Goal: Information Seeking & Learning: Learn about a topic

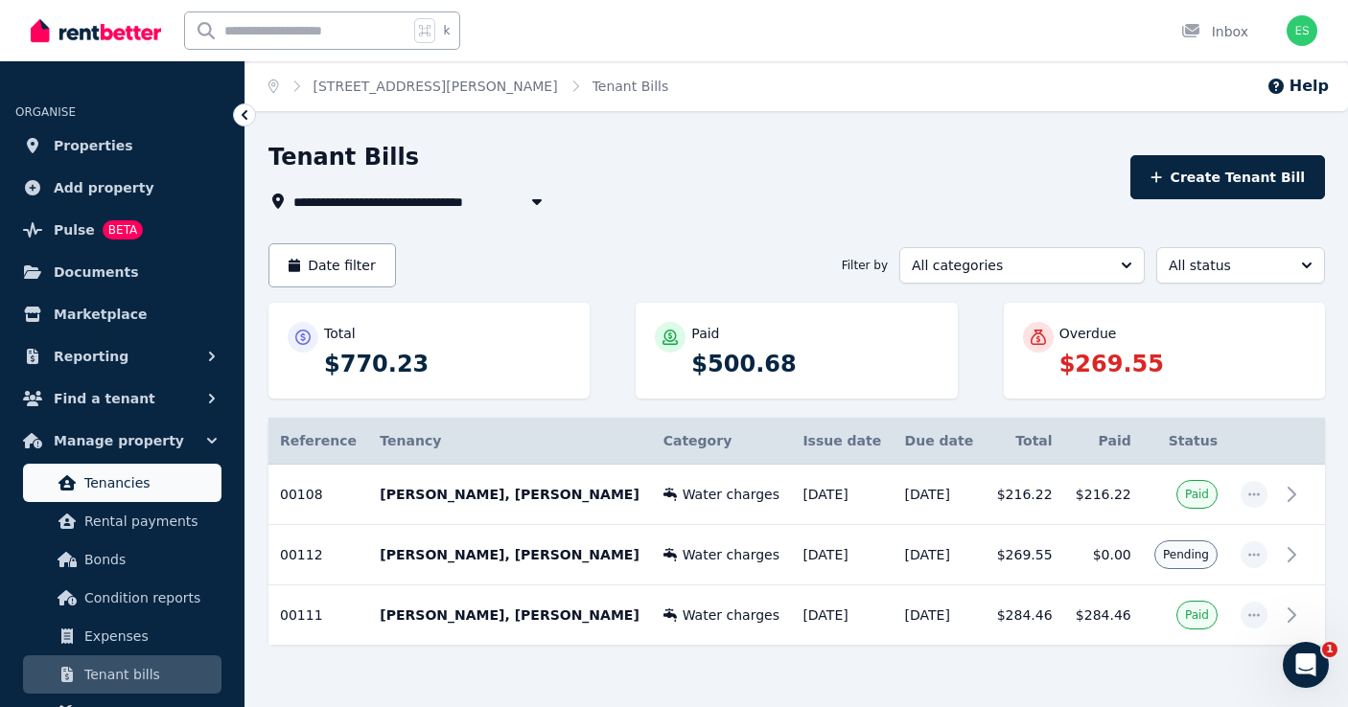
click at [108, 489] on span "Tenancies" at bounding box center [148, 483] width 129 height 23
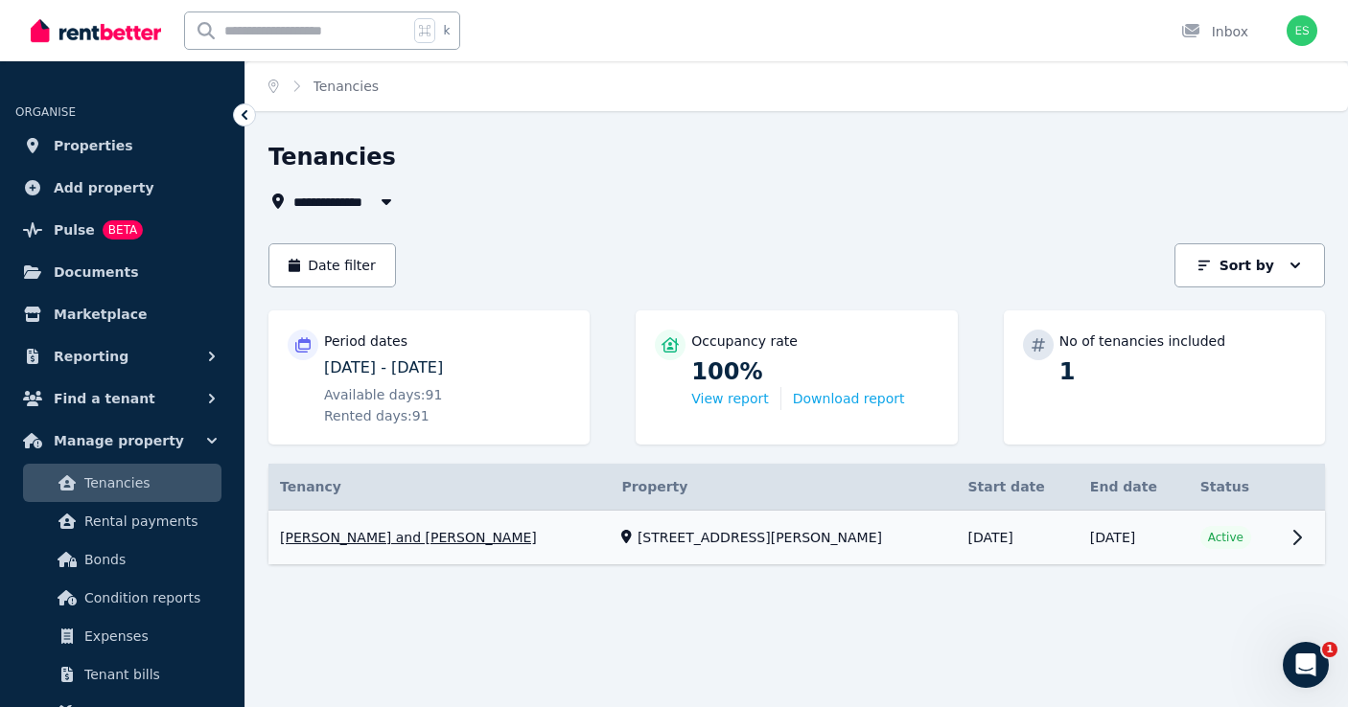
click at [1244, 541] on link "View property details" at bounding box center [796, 538] width 1056 height 55
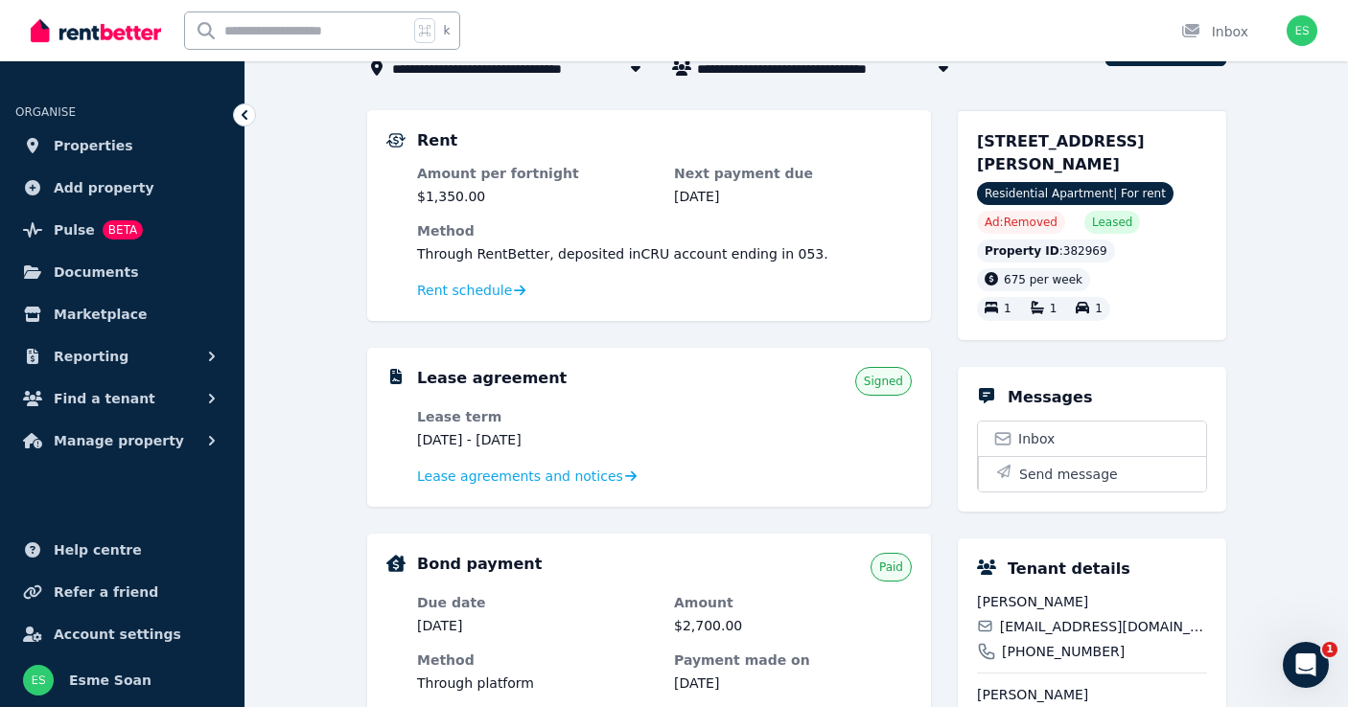
scroll to position [116, 0]
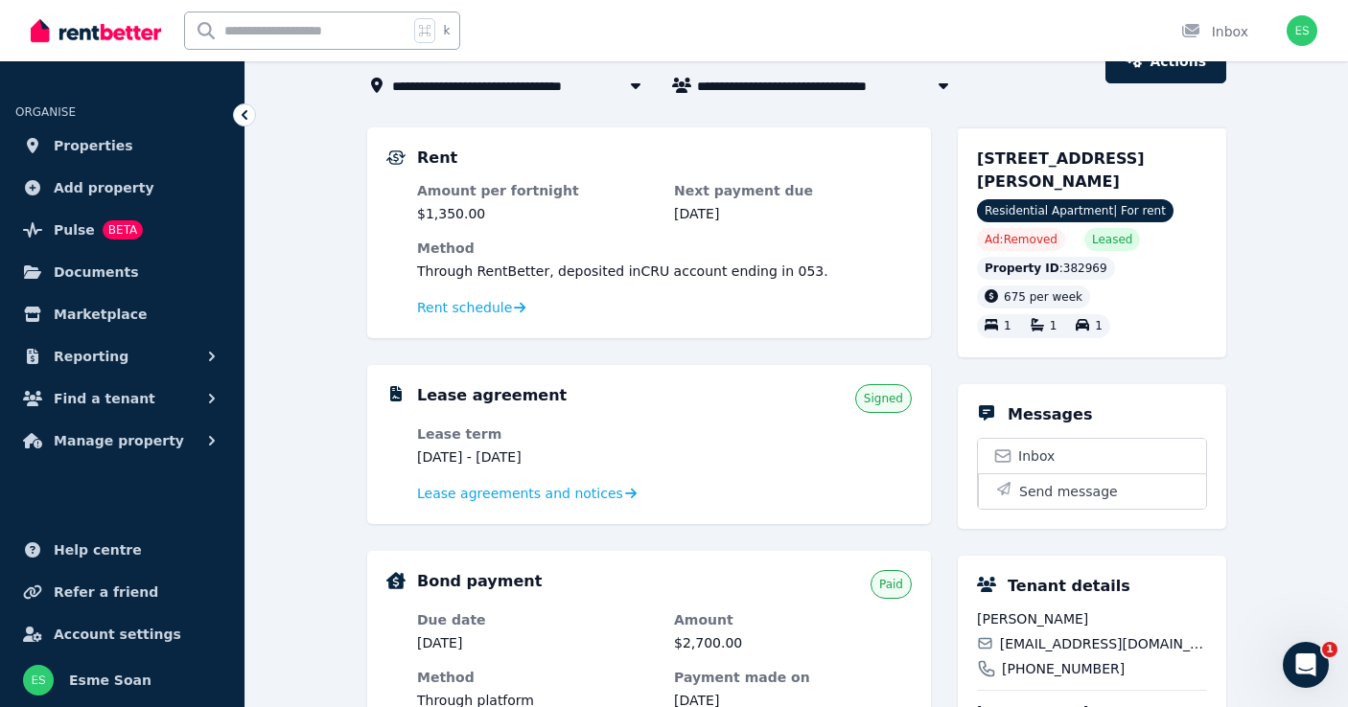
drag, startPoint x: 599, startPoint y: 456, endPoint x: 507, endPoint y: 453, distance: 92.1
click at [507, 453] on dd "[DATE] - [DATE]" at bounding box center [536, 457] width 238 height 19
click at [660, 418] on div "Lease agreement Signed Lease term [DATE] - [DATE] Lease agreements and notices" at bounding box center [664, 444] width 495 height 121
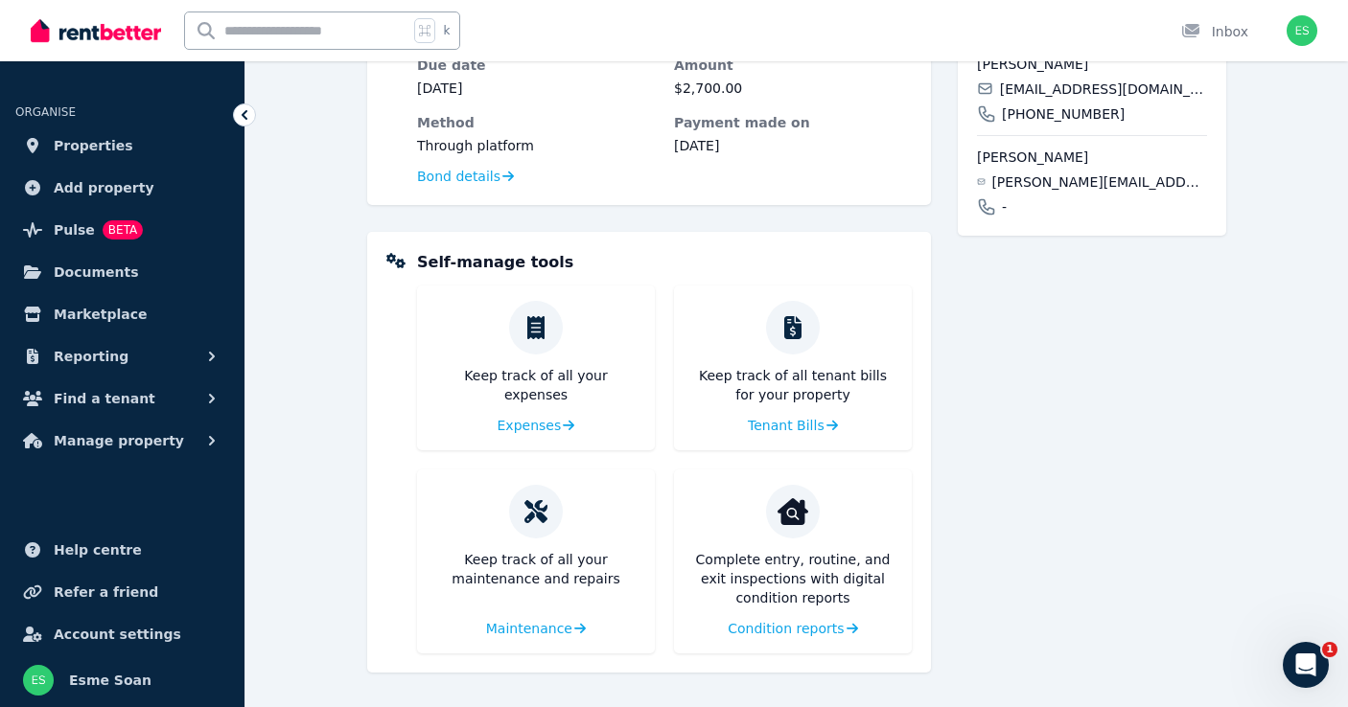
scroll to position [671, 0]
click at [1048, 475] on div "[STREET_ADDRESS][PERSON_NAME] [STREET_ADDRESS][PERSON_NAME] Residential Apartme…" at bounding box center [1092, 123] width 268 height 1100
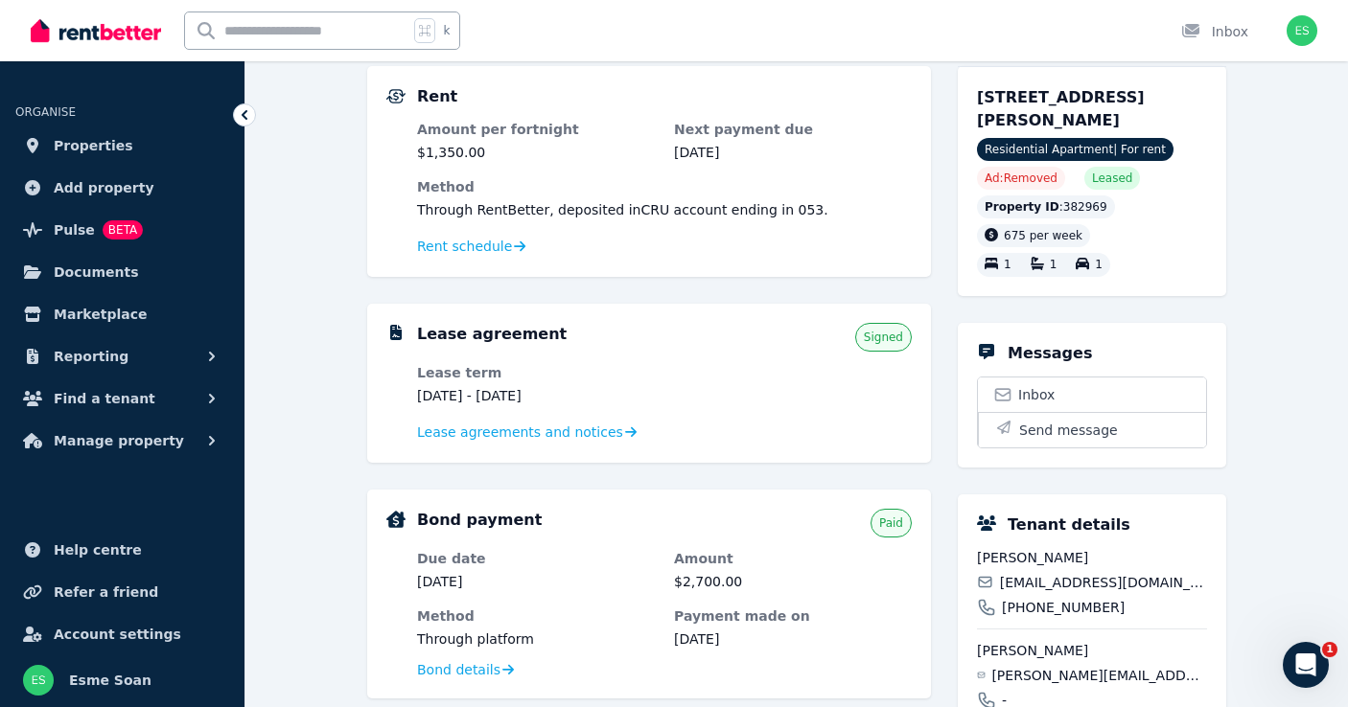
scroll to position [119, 0]
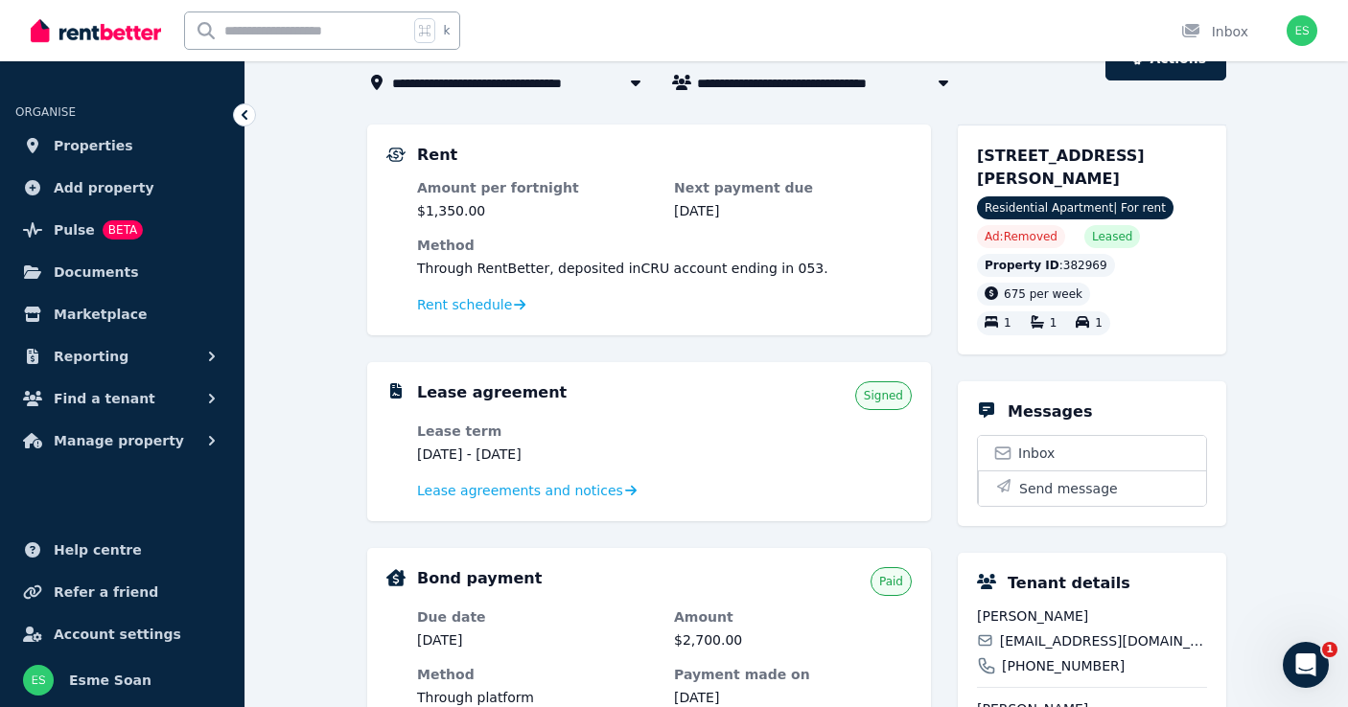
drag, startPoint x: 826, startPoint y: 26, endPoint x: 262, endPoint y: 347, distance: 649.5
click at [262, 347] on div "**********" at bounding box center [796, 641] width 1102 height 1236
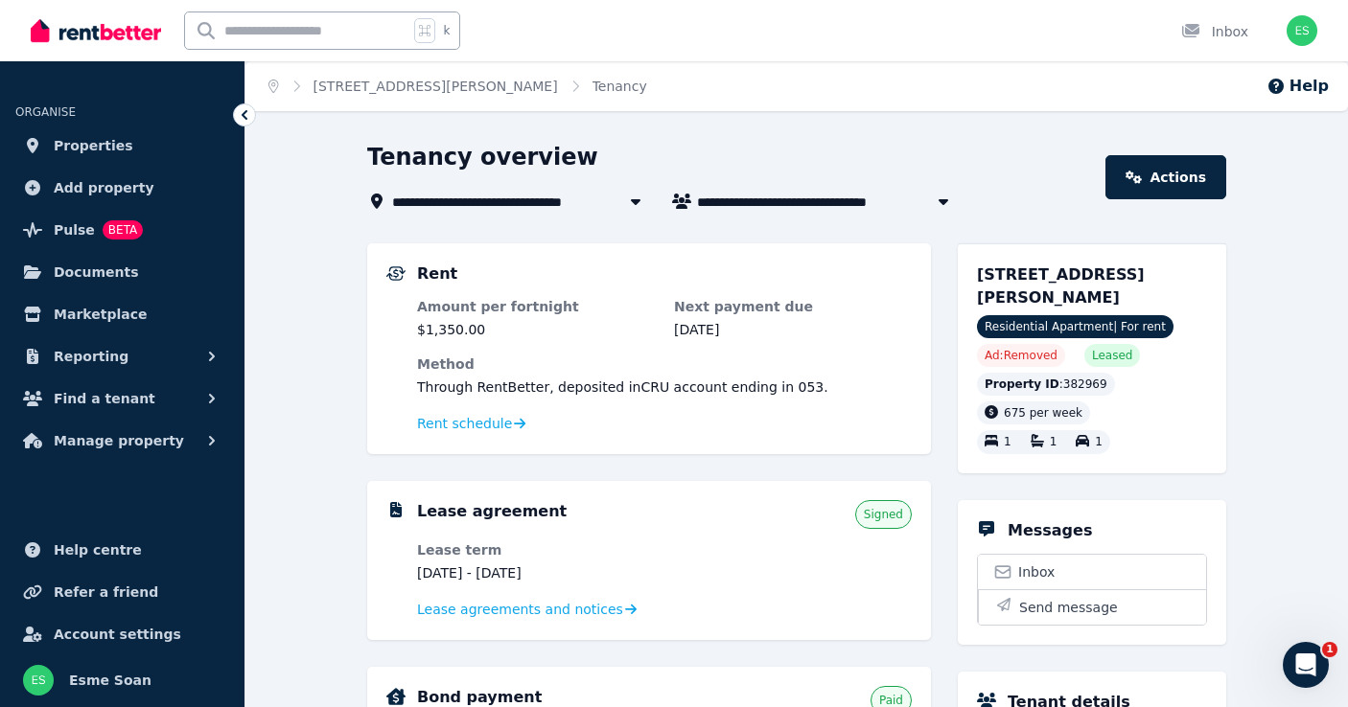
scroll to position [0, 0]
